Goal: Obtain resource: Download file/media

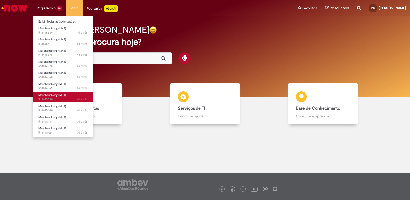
click at [45, 101] on span "4d atrás 4 dias atrás R13445890" at bounding box center [62, 99] width 49 height 4
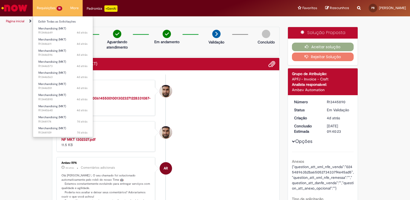
click at [47, 8] on li "Requisições 10 Exibir Todas as Solicitações Merchandising (MKT) 4d atrás 4 dias…" at bounding box center [50, 8] width 34 height 16
click at [60, 107] on span "Merchandising (MKT)" at bounding box center [52, 106] width 28 height 4
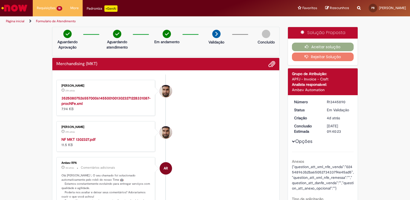
click at [94, 98] on strong "35250807526557000614550010013023271228331087-procNFe.xml" at bounding box center [105, 101] width 89 height 10
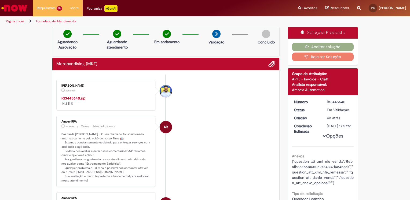
click at [73, 97] on strong "R13445640.zip" at bounding box center [73, 98] width 24 height 5
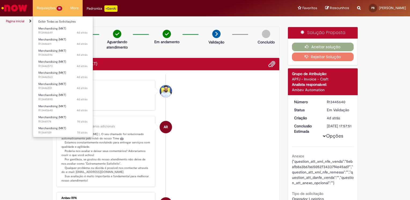
click at [47, 6] on li "Requisições 10 Exibir Todas as Solicitações Merchandising (MKT) 4d atrás 4 dias…" at bounding box center [50, 8] width 34 height 16
click at [66, 99] on span "4d atrás 4 dias atrás R13445890" at bounding box center [62, 99] width 49 height 4
click at [59, 96] on span "Merchandising (MKT)" at bounding box center [52, 95] width 28 height 4
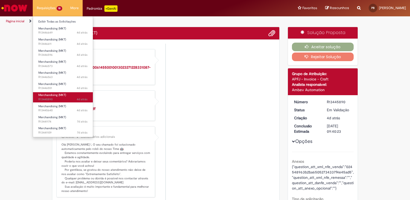
click at [59, 96] on span "Merchandising (MKT)" at bounding box center [52, 95] width 28 height 4
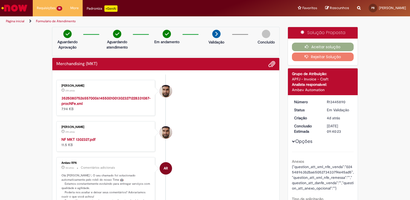
click at [78, 139] on strong "NF MKT 1302327.pdf" at bounding box center [78, 139] width 34 height 5
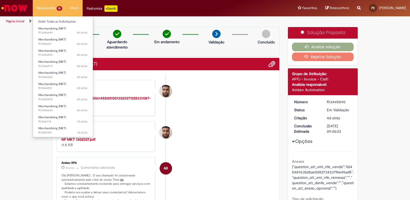
click at [53, 6] on li "Requisições 10 Exibir Todas as Solicitações Merchandising (MKT) 4d atrás 4 dias…" at bounding box center [50, 8] width 34 height 16
click at [66, 74] on span "Merchandising (MKT)" at bounding box center [52, 73] width 28 height 4
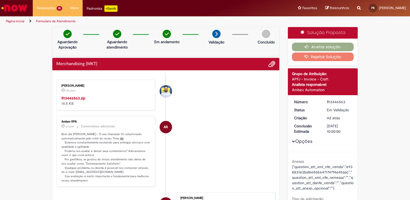
click at [75, 69] on div "Merchandising (MKT)" at bounding box center [165, 64] width 227 height 13
click at [75, 97] on strong "R13446563.zip" at bounding box center [73, 98] width 24 height 5
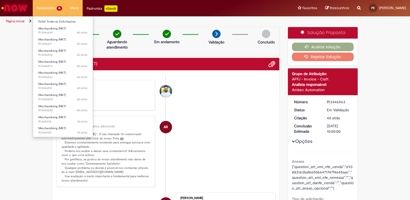
click at [54, 3] on li "Requisições 10 Exibir Todas as Solicitações Merchandising (MKT) 4d atrás 4 dias…" at bounding box center [50, 8] width 34 height 16
click at [57, 92] on link "Merchandising (MKT) 4d atrás 4 dias atrás R13445890" at bounding box center [63, 97] width 60 height 10
click at [56, 87] on span "4d atrás 4 dias atrás R13446551" at bounding box center [62, 88] width 49 height 4
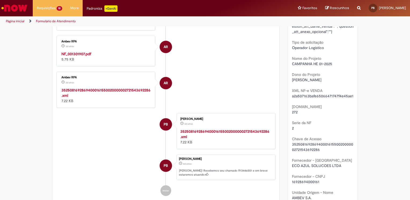
scroll to position [161, 0]
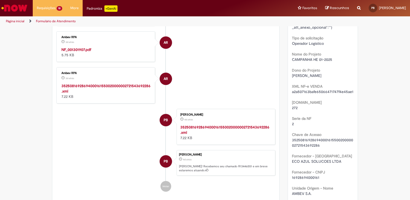
click at [81, 48] on strong "NF_001301907.pdf" at bounding box center [76, 49] width 30 height 5
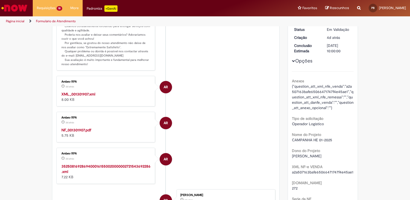
scroll to position [0, 0]
